Goal: Find specific page/section: Find specific page/section

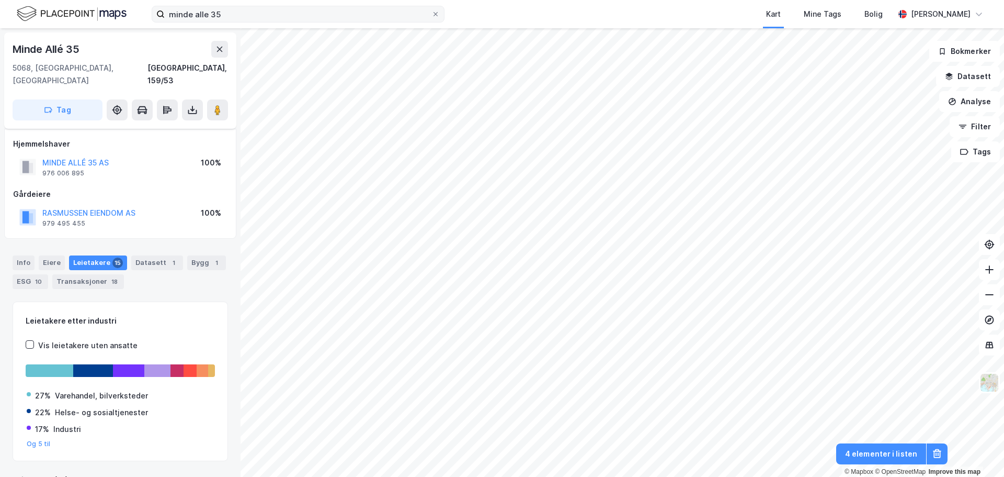
scroll to position [14, 0]
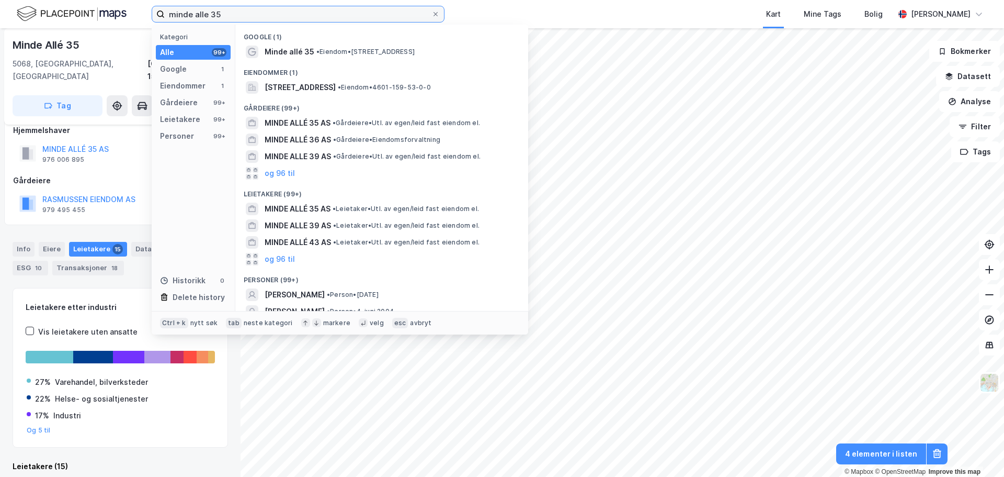
drag, startPoint x: 273, startPoint y: 21, endPoint x: 127, endPoint y: 14, distance: 146.1
click at [127, 14] on div "minde alle 35 Kategori Alle 99+ Google 1 Eiendommer 1 Gårdeiere 99+ Leietakere …" at bounding box center [502, 14] width 1004 height 28
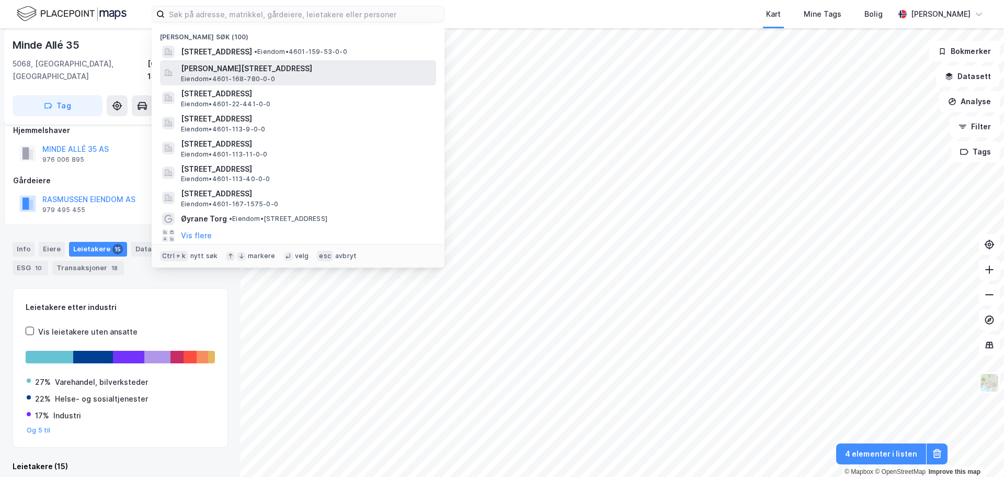
click at [255, 73] on span "[PERSON_NAME][STREET_ADDRESS]" at bounding box center [306, 68] width 251 height 13
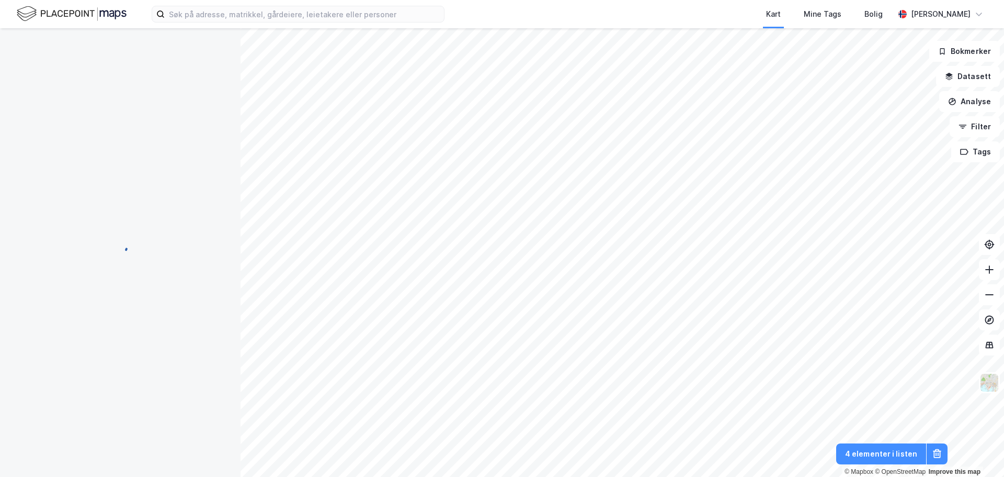
scroll to position [14, 0]
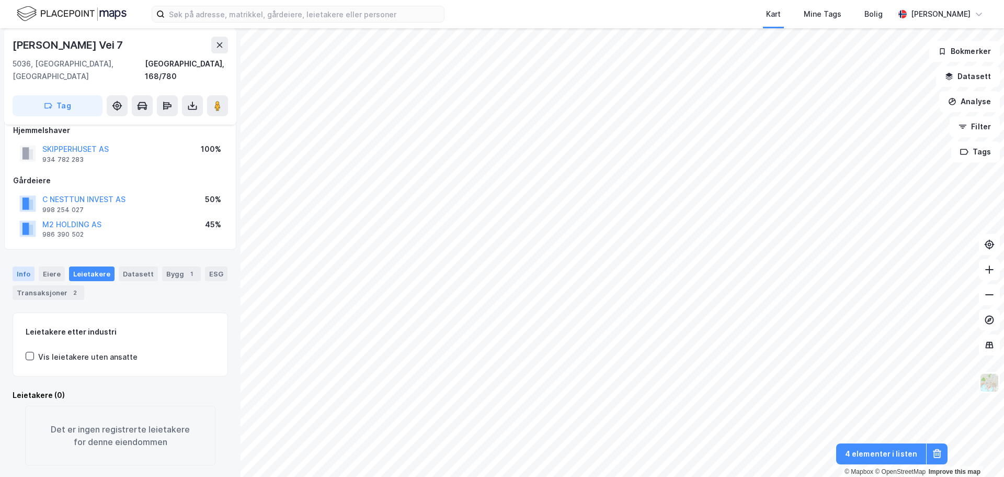
click at [28, 266] on div "Info" at bounding box center [24, 273] width 22 height 15
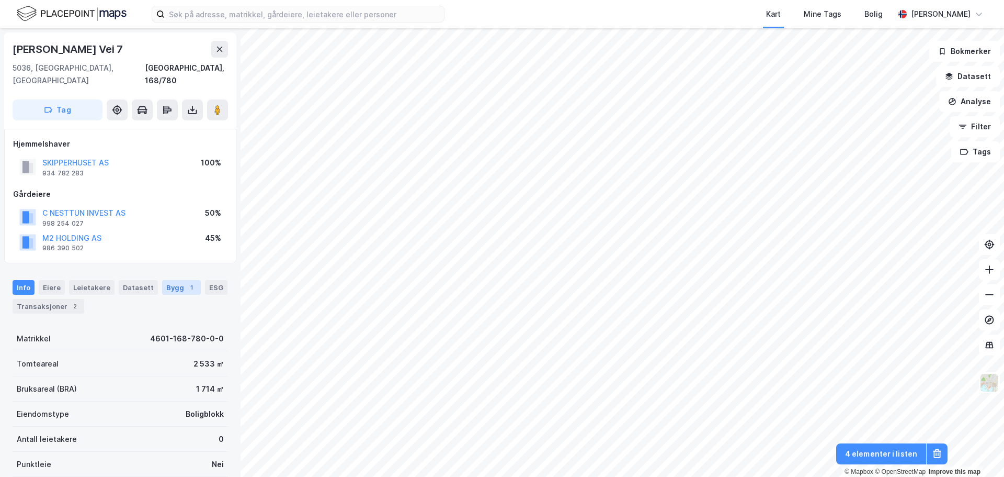
click at [170, 280] on div "Bygg 1" at bounding box center [181, 287] width 39 height 15
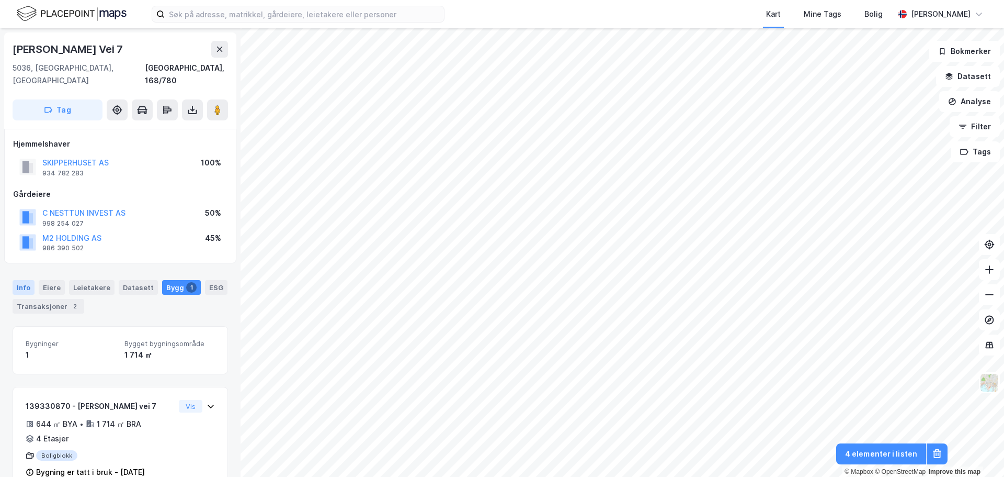
click at [24, 280] on div "Info" at bounding box center [24, 287] width 22 height 15
